Goal: Information Seeking & Learning: Check status

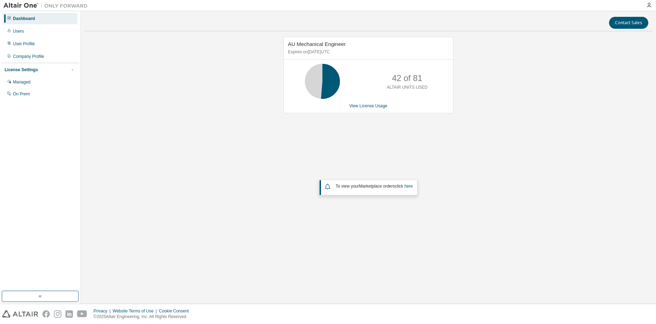
click at [367, 103] on div "AU Mechanical Engineer Expires on [DATE] UTC 42 of 81 ALTAIR UNITS USED View Li…" at bounding box center [369, 75] width 170 height 76
click at [368, 105] on link "View License Usage" at bounding box center [368, 105] width 38 height 5
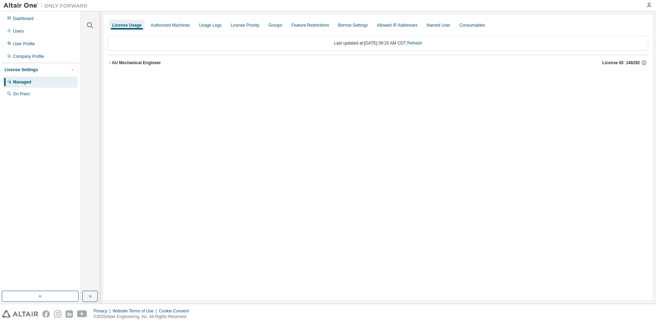
click at [131, 68] on button "AU Mechanical Engineer License ID: 148292" at bounding box center [378, 62] width 541 height 15
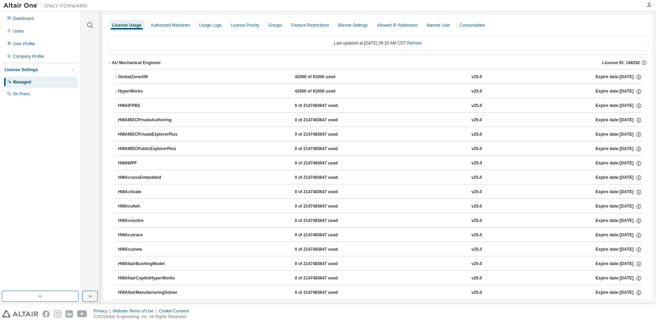
click at [131, 65] on div "AU Mechanical Engineer" at bounding box center [136, 63] width 49 height 6
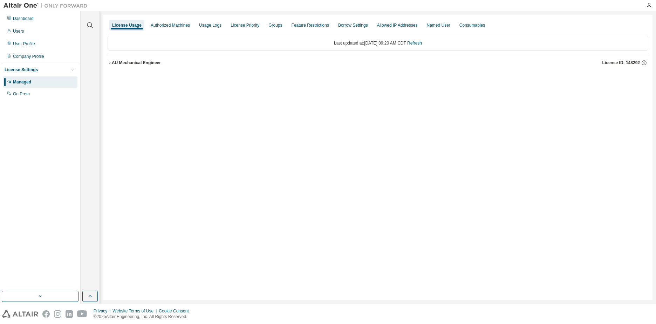
click at [142, 67] on button "AU Mechanical Engineer License ID: 148292" at bounding box center [378, 62] width 541 height 15
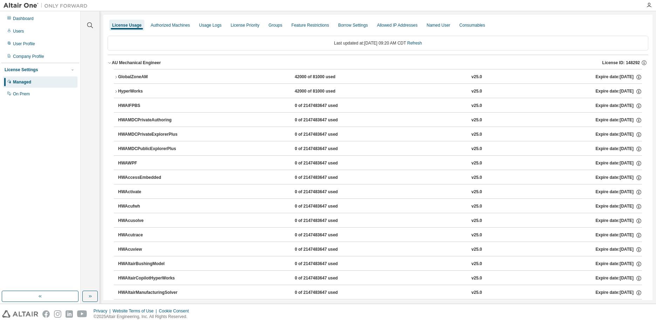
click at [141, 74] on div "GlobalZoneAM" at bounding box center [149, 77] width 63 height 6
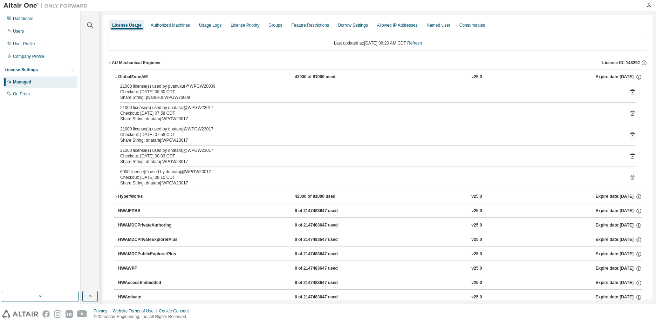
click at [141, 74] on div "GlobalZoneAM" at bounding box center [149, 77] width 63 height 6
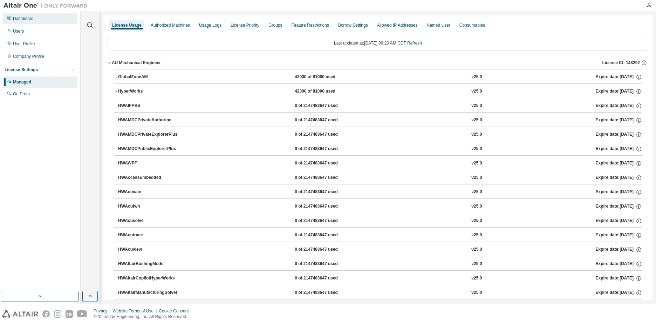
click at [48, 19] on div "Dashboard" at bounding box center [40, 18] width 75 height 11
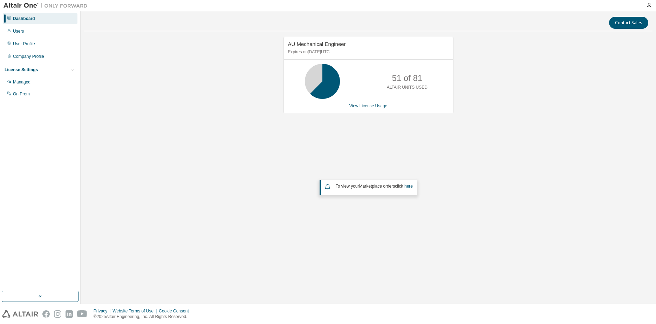
click at [525, 153] on div "AU Mechanical Engineer Expires on [DATE] UTC 51 of 81 ALTAIR UNITS USED View Li…" at bounding box center [368, 142] width 569 height 211
click at [468, 139] on div "AU Mechanical Engineer Expires on [DATE] UTC 51 of 81 ALTAIR UNITS USED View Li…" at bounding box center [368, 142] width 569 height 211
click at [526, 132] on div "AU Mechanical Engineer Expires on [DATE] UTC 51 of 81 ALTAIR UNITS USED View Li…" at bounding box center [368, 142] width 569 height 211
